Goal: Information Seeking & Learning: Find specific page/section

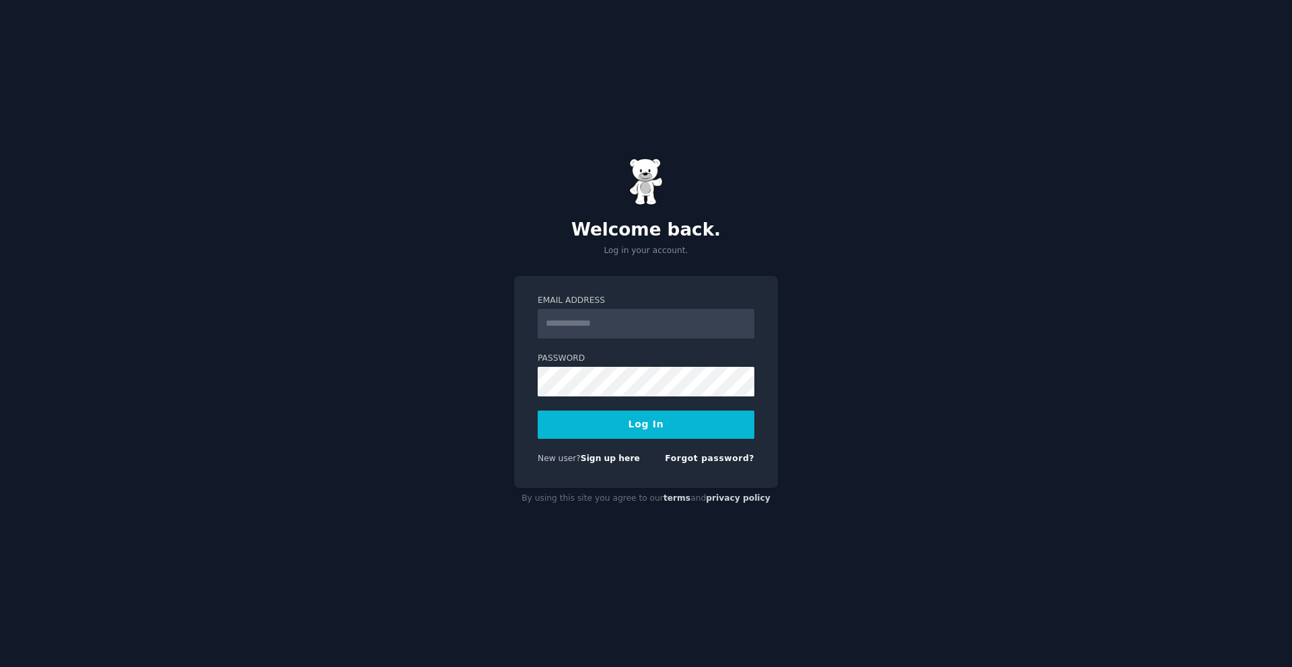
click at [600, 321] on input "Email Address" at bounding box center [646, 324] width 217 height 30
type input "**********"
click at [538, 411] on button "Log In" at bounding box center [646, 425] width 217 height 28
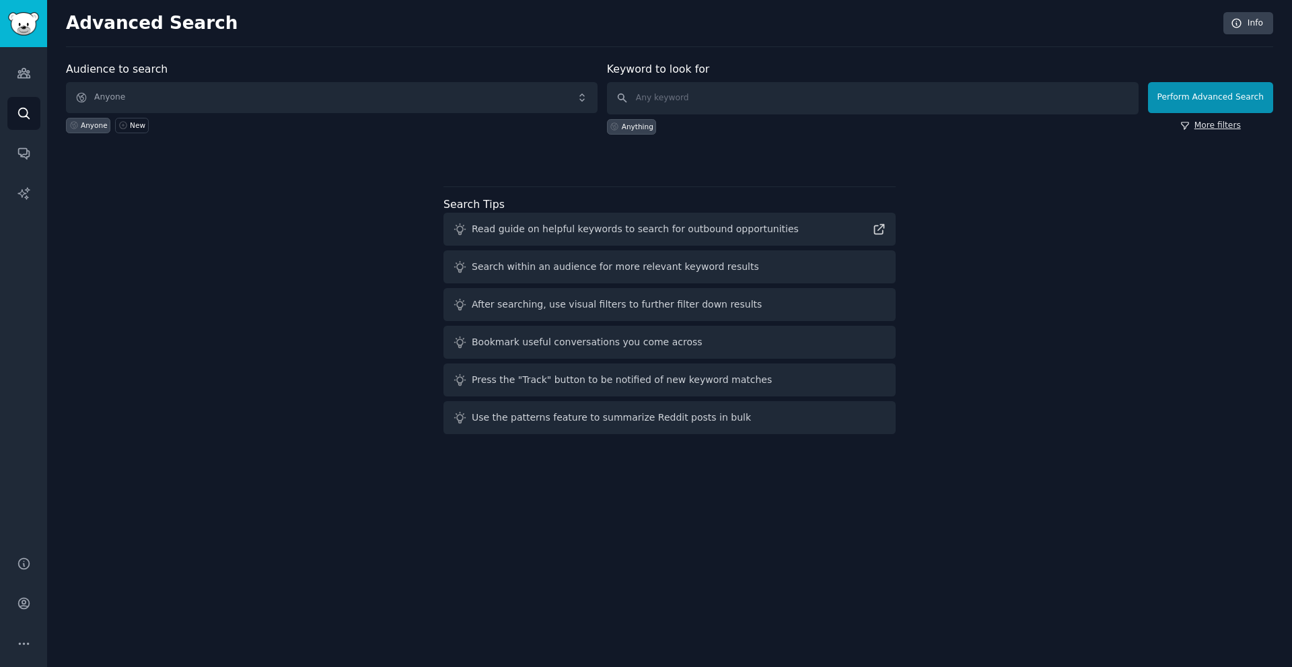
click at [1212, 131] on link "More filters" at bounding box center [1210, 126] width 61 height 12
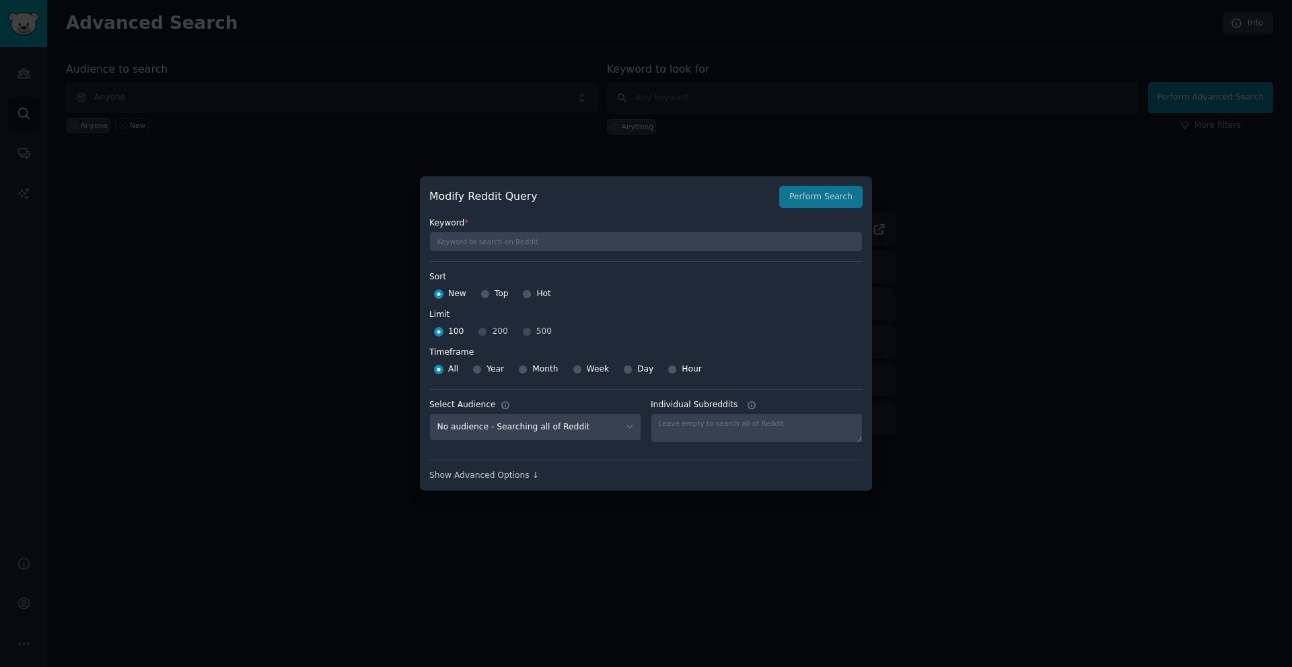
click at [483, 369] on div "Year" at bounding box center [488, 370] width 32 height 22
click at [476, 371] on input "Year" at bounding box center [476, 369] width 9 height 9
radio input "true"
click at [442, 372] on input "All" at bounding box center [438, 369] width 9 height 9
radio input "true"
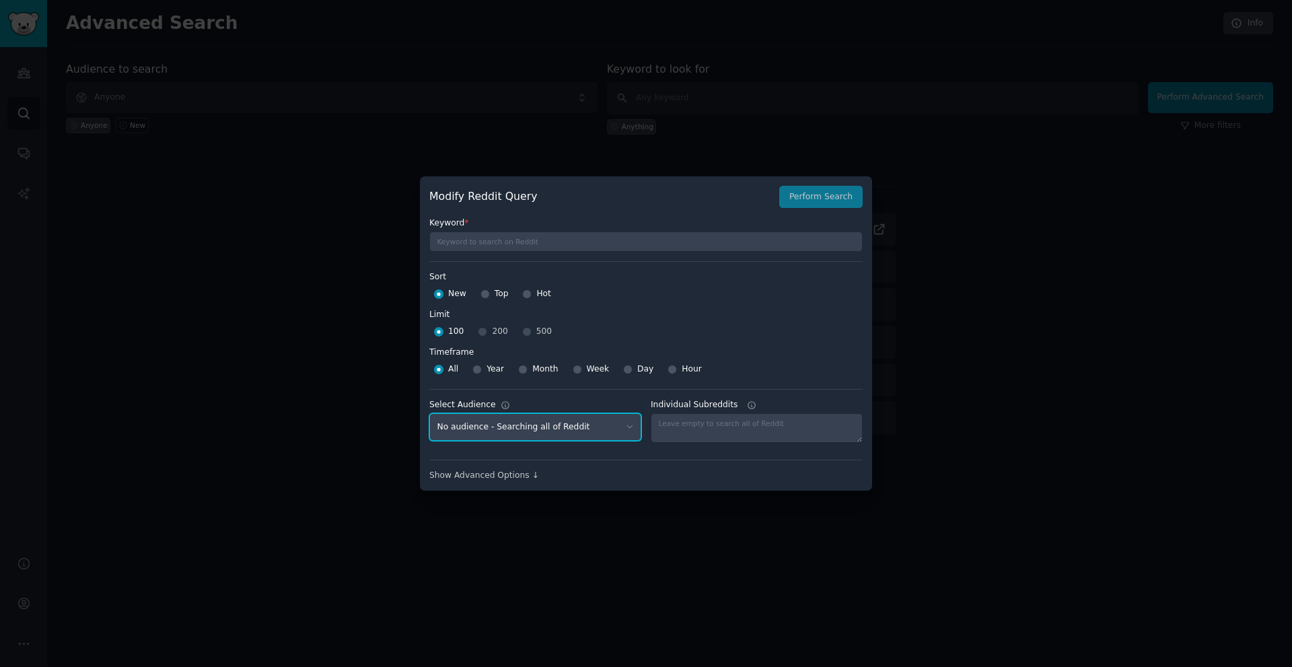
click at [608, 434] on select "No audience - Searching all of Reddit" at bounding box center [535, 427] width 212 height 28
drag, startPoint x: 608, startPoint y: 432, endPoint x: 635, endPoint y: 427, distance: 26.8
click at [608, 432] on select "No audience - Searching all of Reddit" at bounding box center [535, 427] width 212 height 28
click at [754, 408] on label "Individual Subreddits" at bounding box center [757, 405] width 212 height 12
click at [754, 413] on textarea "Individual Subreddits" at bounding box center [757, 428] width 212 height 30
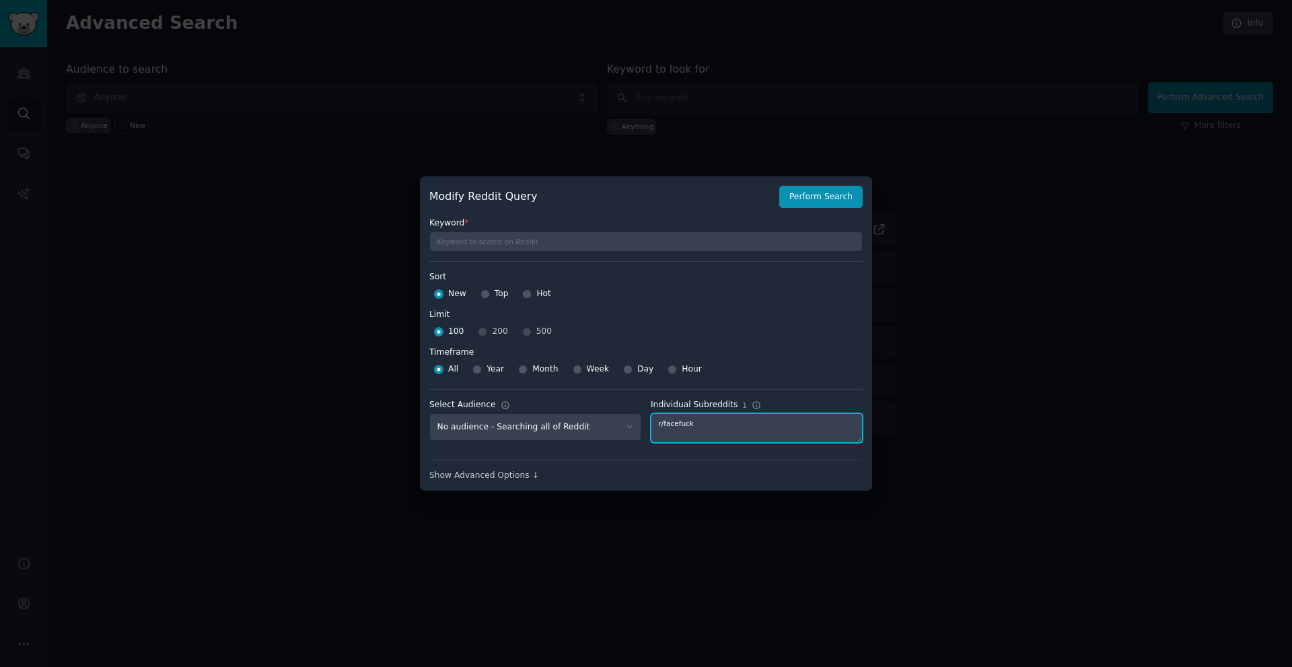
type textarea "r/facefuck"
click at [520, 330] on div "100 200 500" at bounding box center [645, 332] width 433 height 22
click at [521, 332] on div "100 200 500" at bounding box center [645, 332] width 433 height 22
click at [816, 196] on button "Perform Search" at bounding box center [820, 197] width 83 height 23
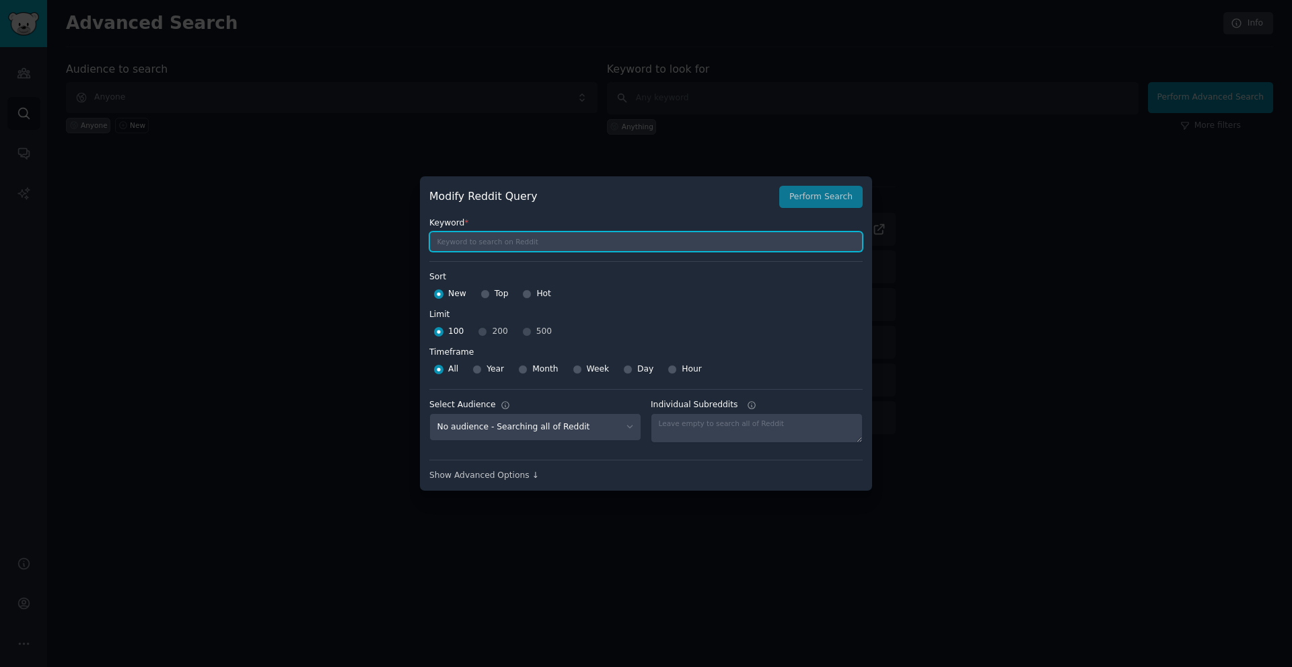
click at [528, 238] on input "text" at bounding box center [645, 242] width 433 height 20
click at [747, 406] on icon at bounding box center [751, 404] width 9 height 9
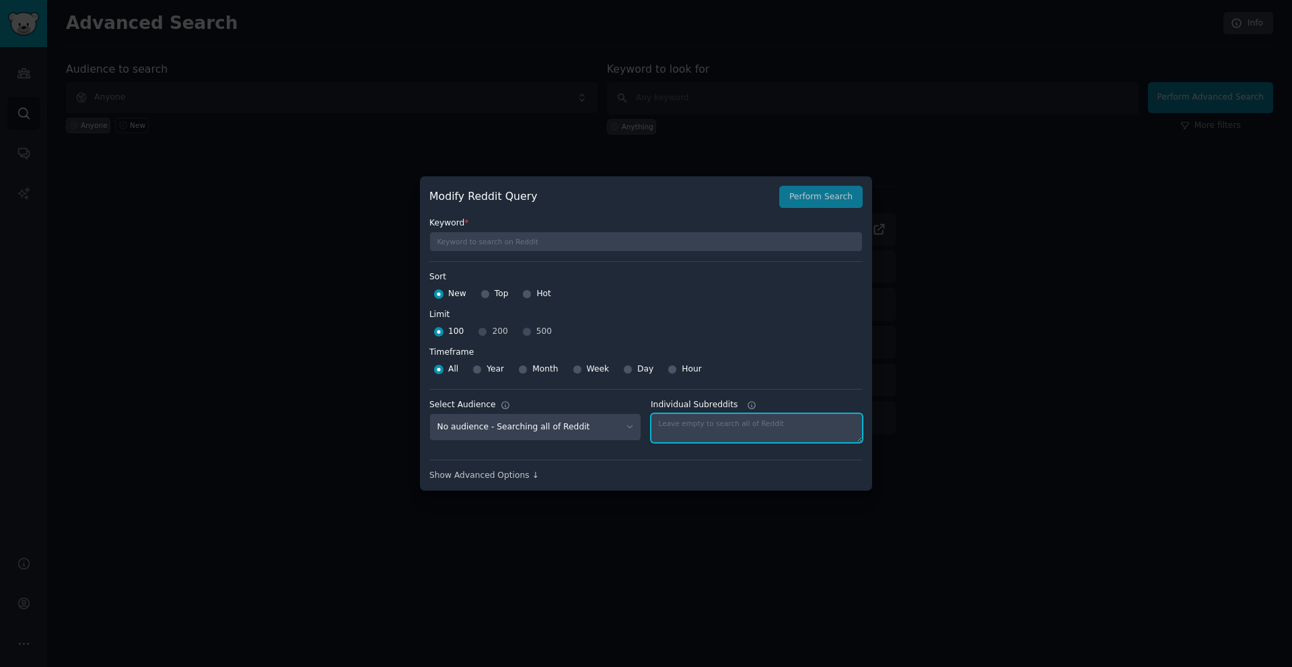
click at [742, 413] on textarea "Individual Subreddits" at bounding box center [757, 428] width 212 height 30
click at [1077, 308] on div at bounding box center [646, 333] width 1292 height 667
